Goal: Task Accomplishment & Management: Manage account settings

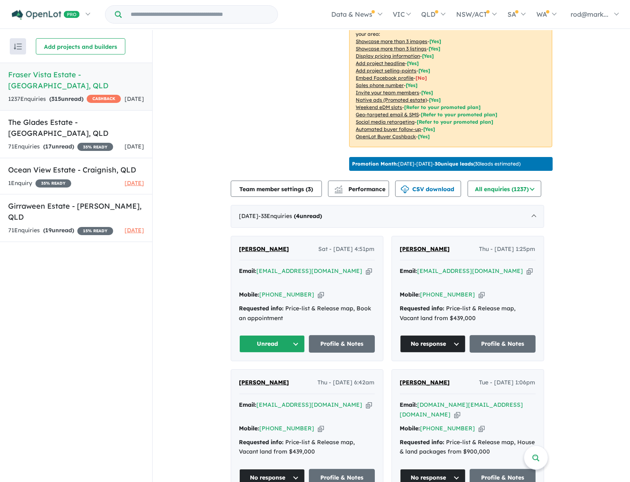
scroll to position [185, 0]
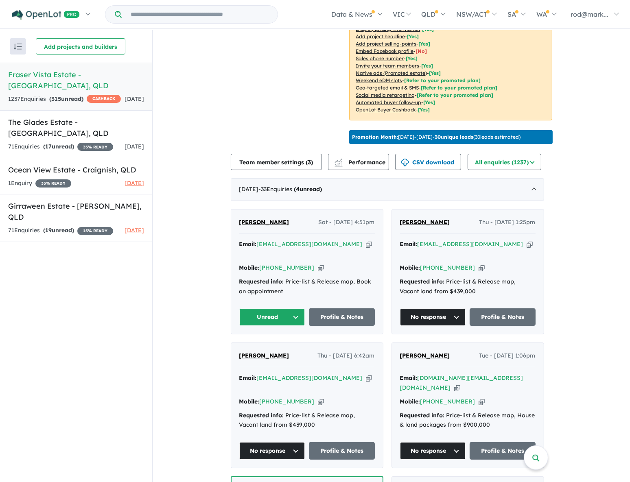
click at [300, 309] on button "Unread" at bounding box center [272, 318] width 66 height 18
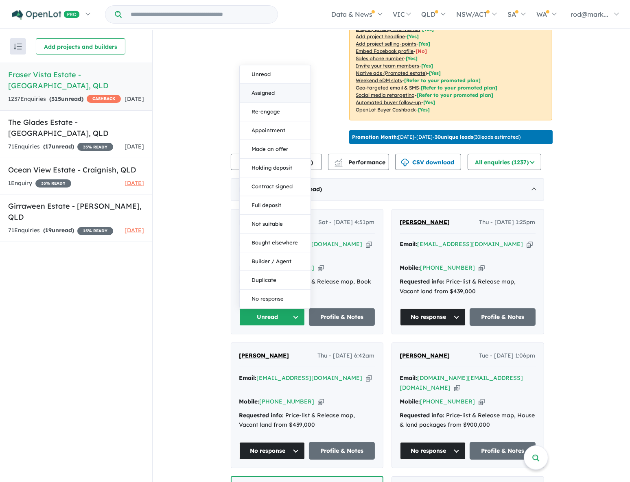
click at [272, 84] on button "Assigned" at bounding box center [275, 93] width 71 height 19
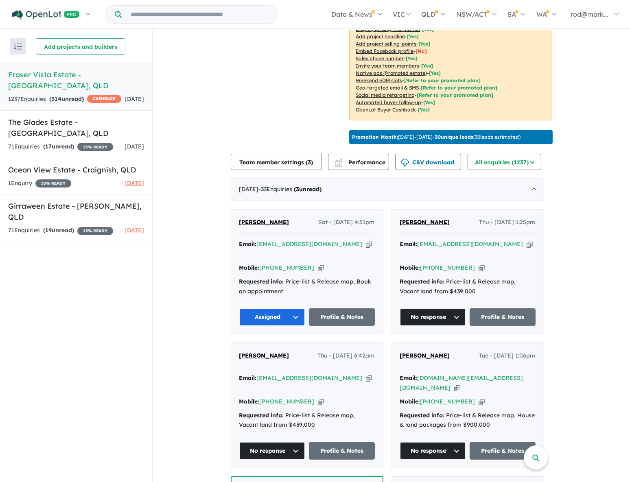
click at [366, 241] on icon "button" at bounding box center [369, 244] width 6 height 9
click at [366, 240] on icon "button" at bounding box center [369, 244] width 6 height 9
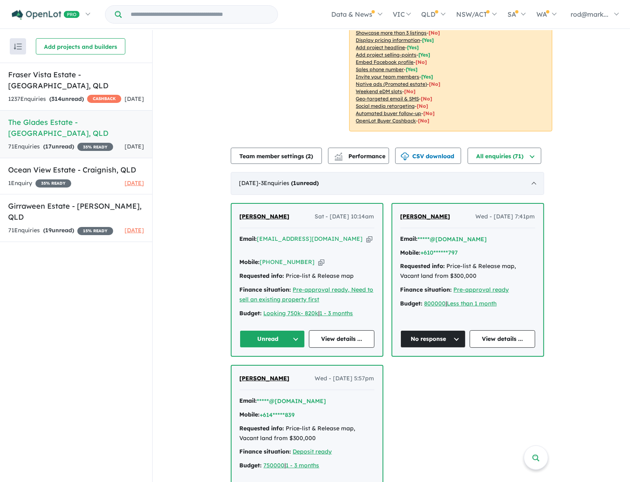
scroll to position [259, 0]
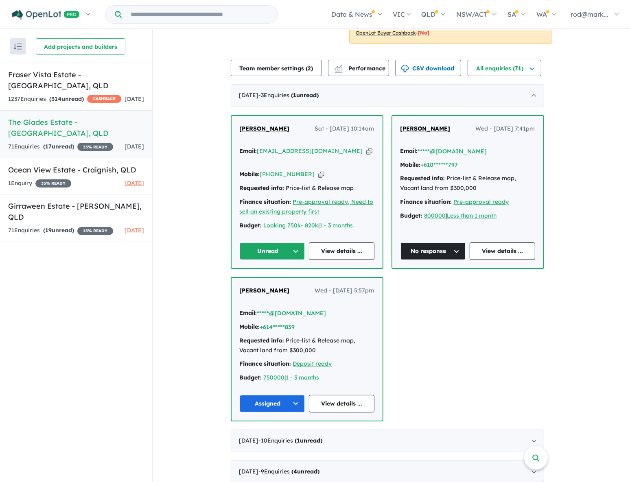
click at [366, 150] on icon "button" at bounding box center [369, 151] width 6 height 9
